Goal: Information Seeking & Learning: Learn about a topic

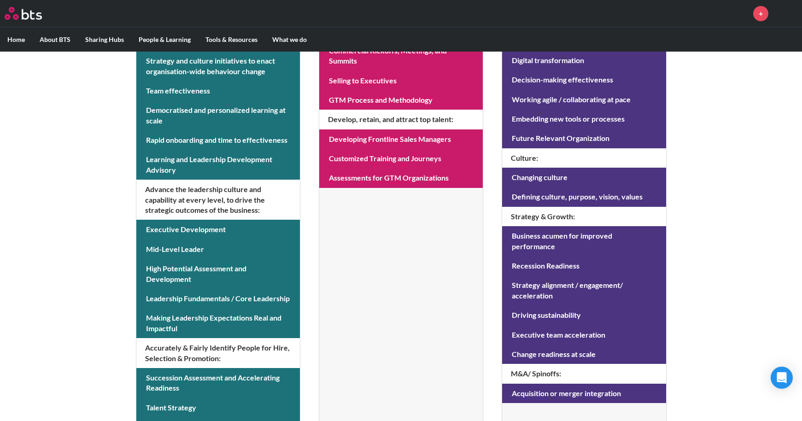
scroll to position [367, 0]
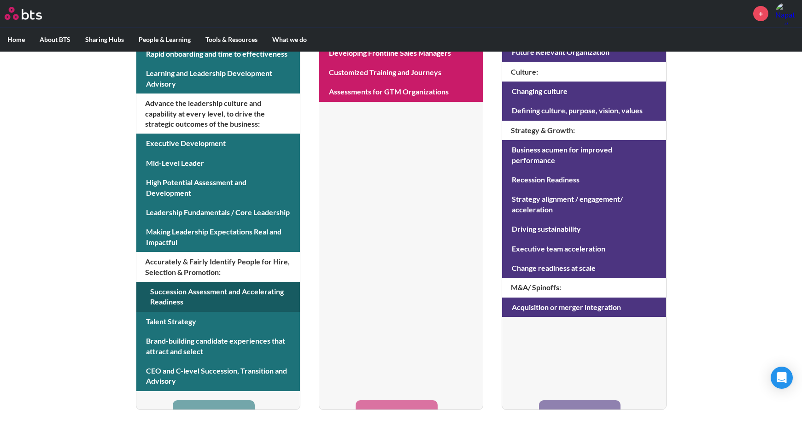
click at [270, 296] on link at bounding box center [217, 297] width 163 height 30
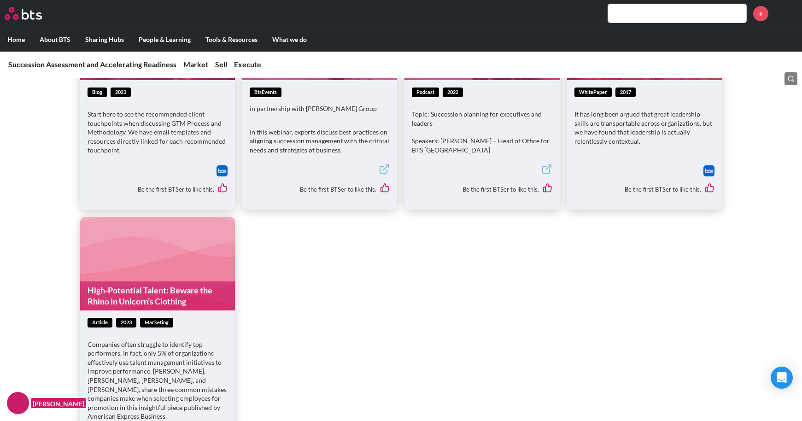
scroll to position [1151, 0]
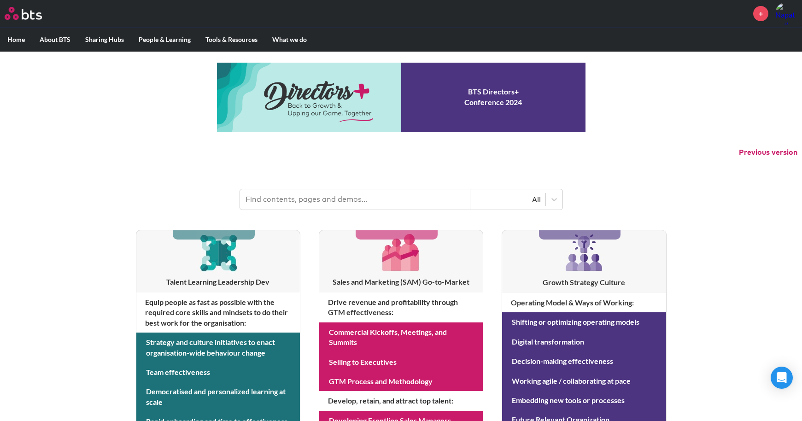
click at [350, 196] on input "text" at bounding box center [355, 199] width 230 height 20
type input "succession"
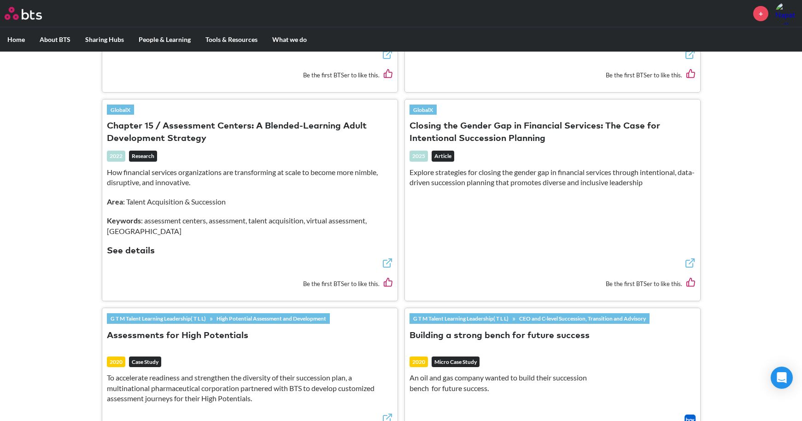
scroll to position [1888, 0]
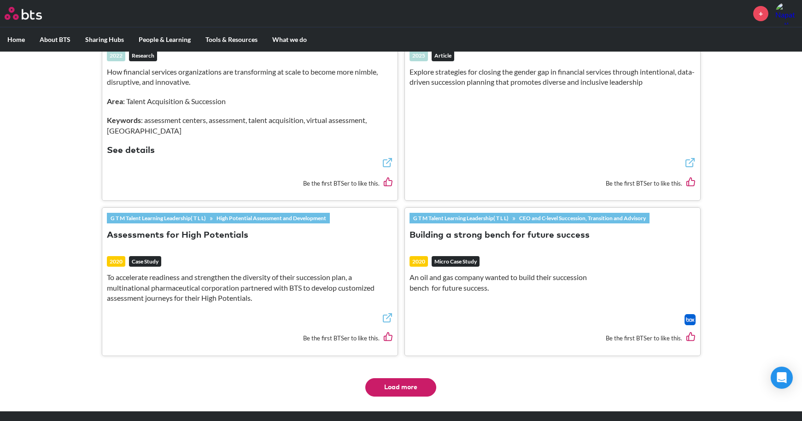
click at [388, 378] on button "Load more" at bounding box center [400, 387] width 71 height 18
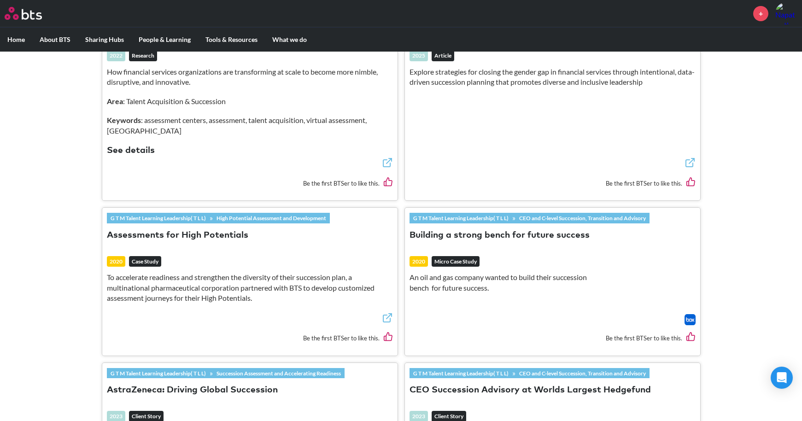
drag, startPoint x: 177, startPoint y: 200, endPoint x: 151, endPoint y: 197, distance: 26.9
click at [151, 229] on button "Assessments for High Potentials" at bounding box center [177, 235] width 141 height 12
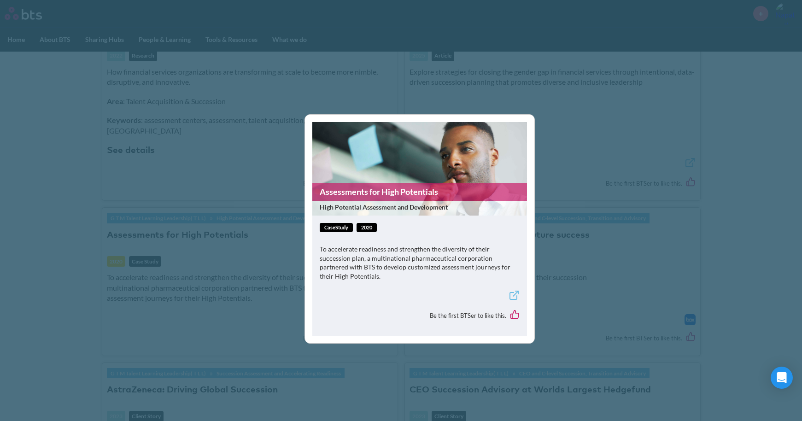
click at [389, 201] on link "Assessments for High Potentials" at bounding box center [419, 192] width 215 height 18
click at [136, 174] on div "Assessments for High Potentials High Potential Assessment and Development caseS…" at bounding box center [401, 210] width 802 height 421
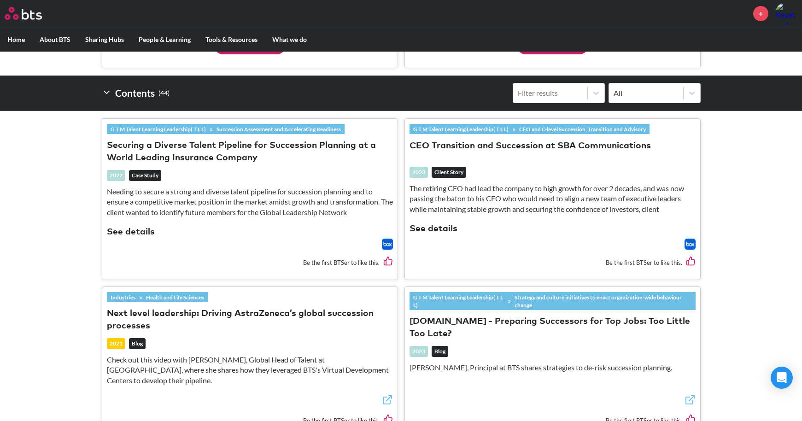
scroll to position [307, 0]
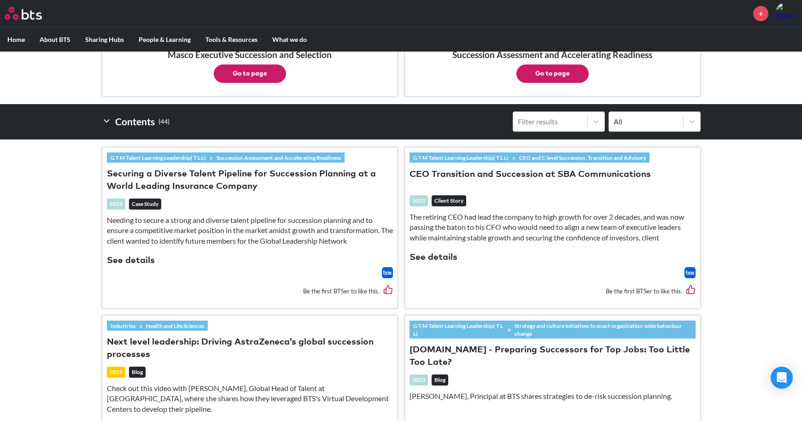
click at [254, 188] on button "Securing a Diverse Talent Pipeline for Succession Planning at a World Leading I…" at bounding box center [250, 180] width 286 height 25
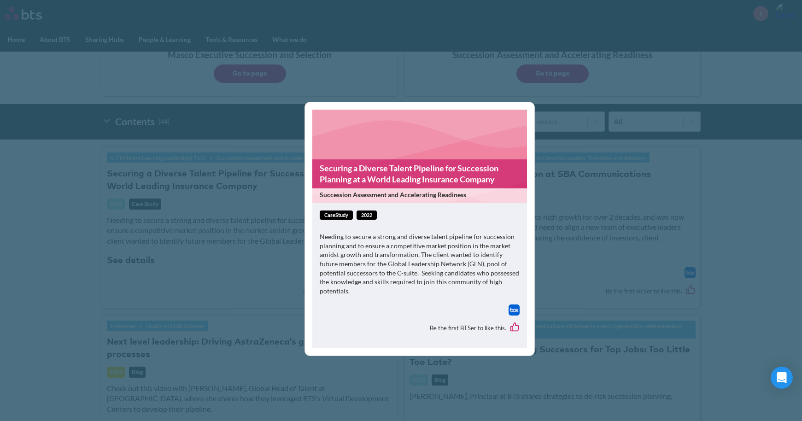
click at [369, 172] on link "Securing a Diverse Talent Pipeline for Succession Planning at a World Leading I…" at bounding box center [419, 173] width 215 height 29
drag, startPoint x: 665, startPoint y: 185, endPoint x: 660, endPoint y: 179, distance: 7.8
click at [664, 182] on div "Securing a Diverse Talent Pipeline for Succession Planning at a World Leading I…" at bounding box center [401, 210] width 802 height 421
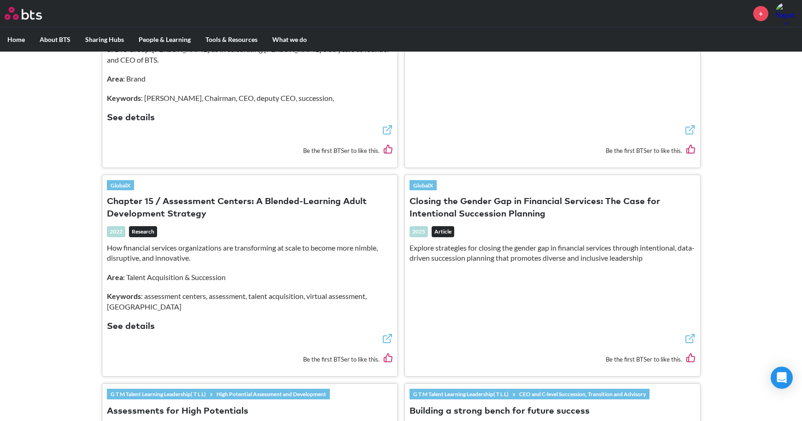
scroll to position [1734, 0]
